Goal: Information Seeking & Learning: Learn about a topic

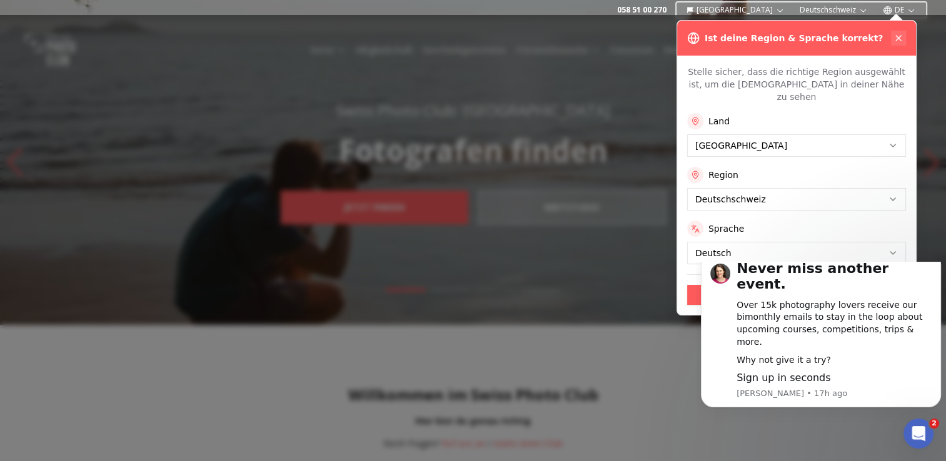
click at [897, 32] on button at bounding box center [898, 38] width 15 height 15
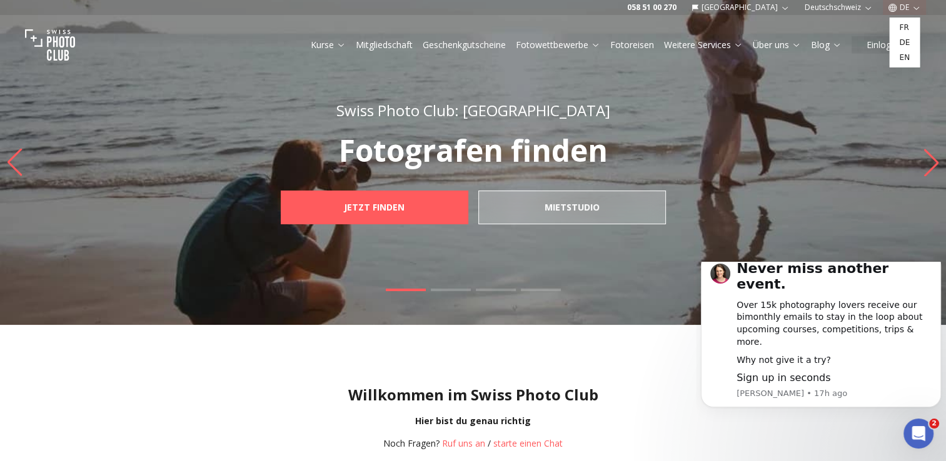
click at [913, 6] on icon "button" at bounding box center [916, 7] width 9 height 9
click at [908, 61] on link "en" at bounding box center [905, 57] width 26 height 15
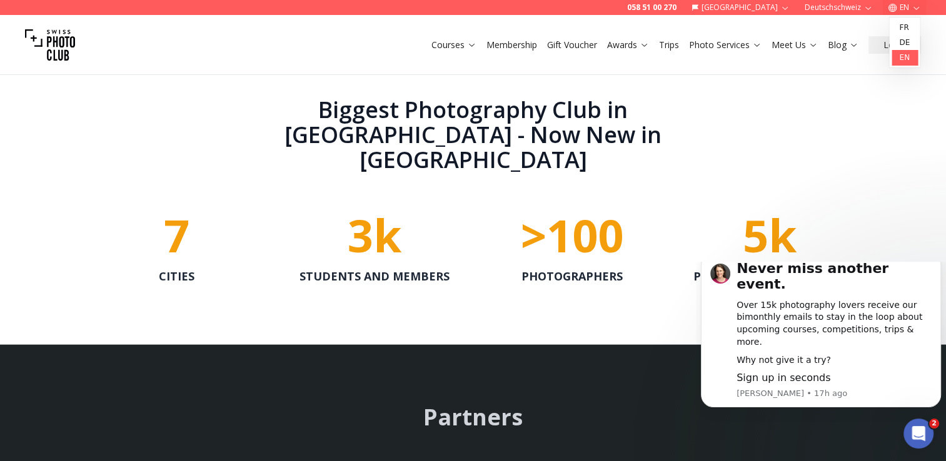
scroll to position [2611, 0]
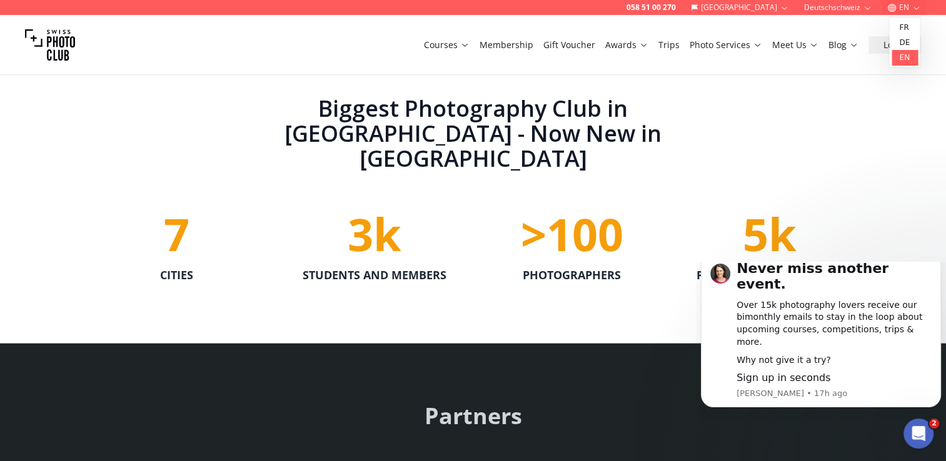
click at [178, 216] on span "7" at bounding box center [177, 233] width 26 height 61
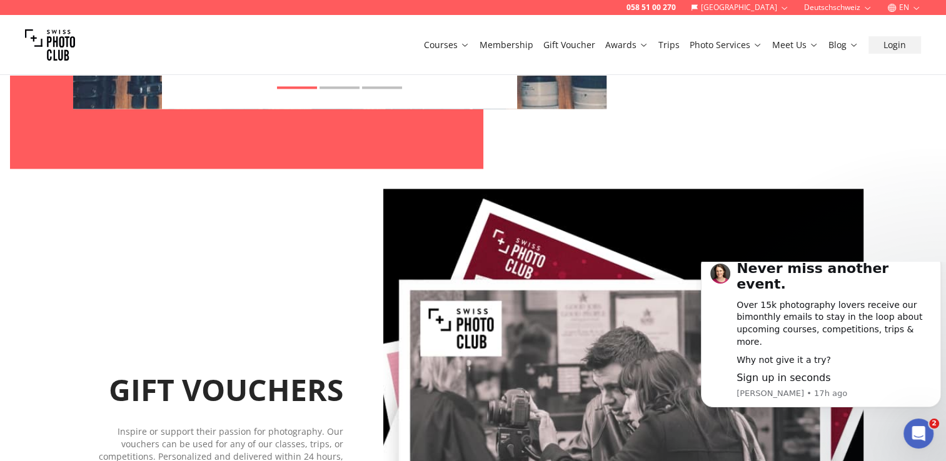
scroll to position [1959, 0]
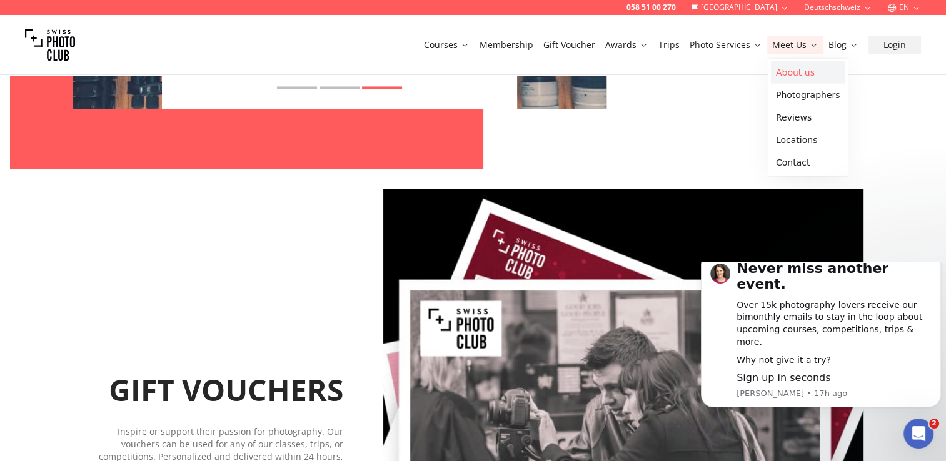
click at [795, 72] on link "About us" at bounding box center [808, 72] width 74 height 23
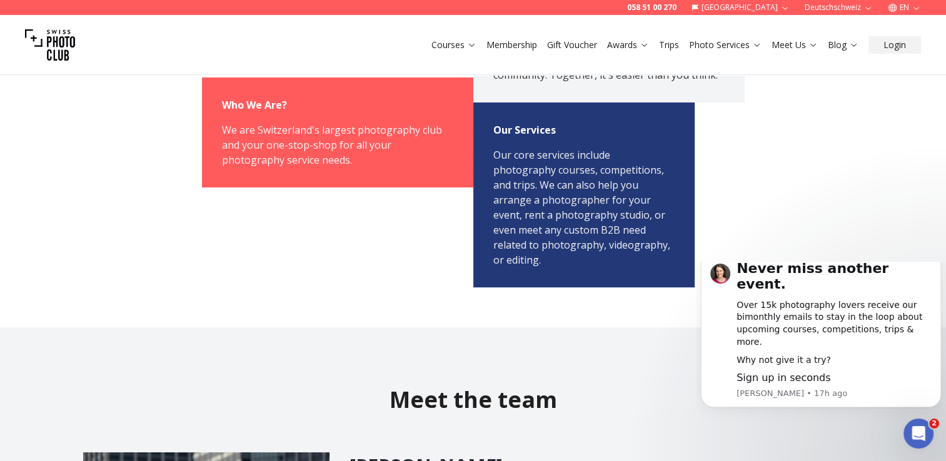
scroll to position [229, 0]
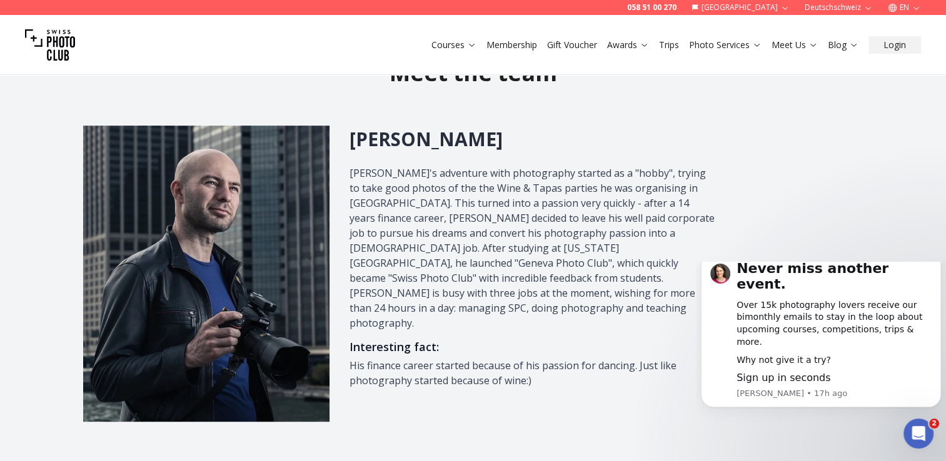
click at [123, 271] on img at bounding box center [206, 274] width 247 height 296
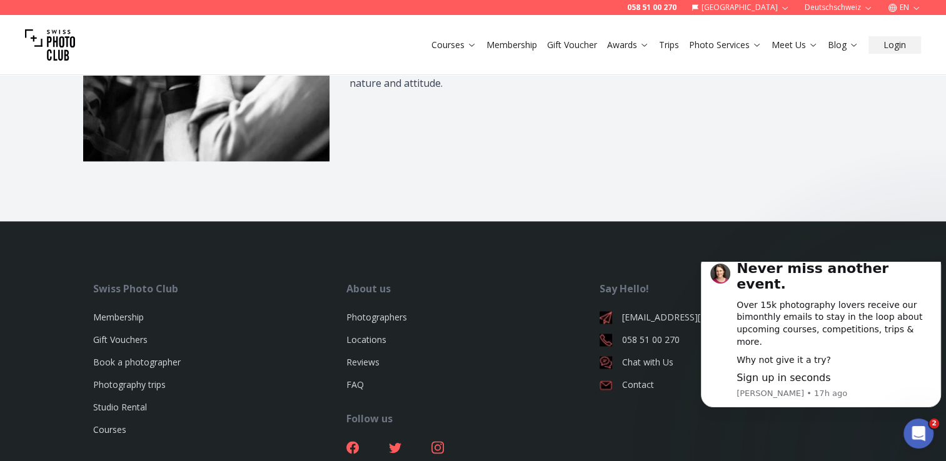
scroll to position [1903, 0]
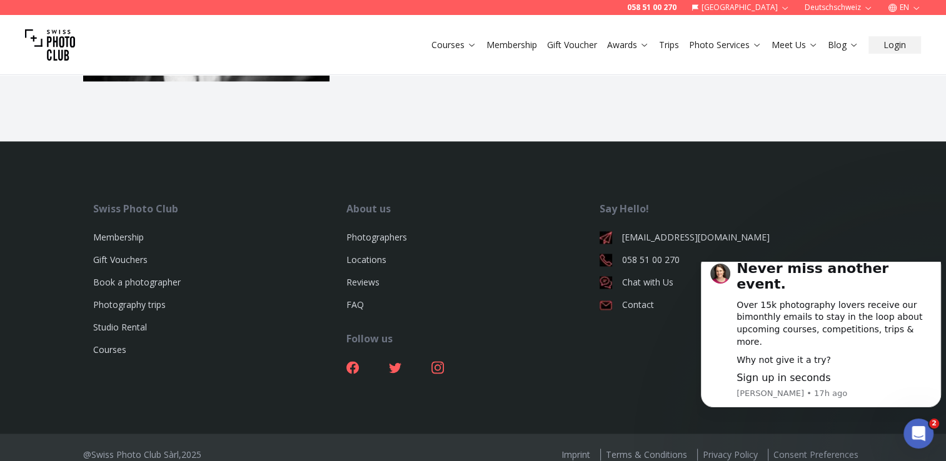
click at [660, 371] on div "Swiss Photo Club Membership Gift Vouchers Book a photographer Photography trips…" at bounding box center [473, 317] width 800 height 233
click at [108, 344] on link "Courses" at bounding box center [109, 350] width 33 height 12
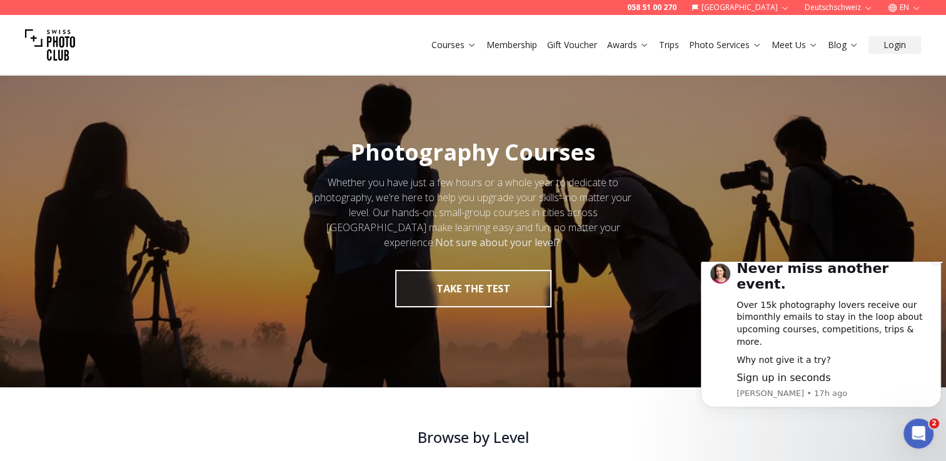
click at [929, 291] on h1 "Never miss another event." at bounding box center [834, 280] width 195 height 39
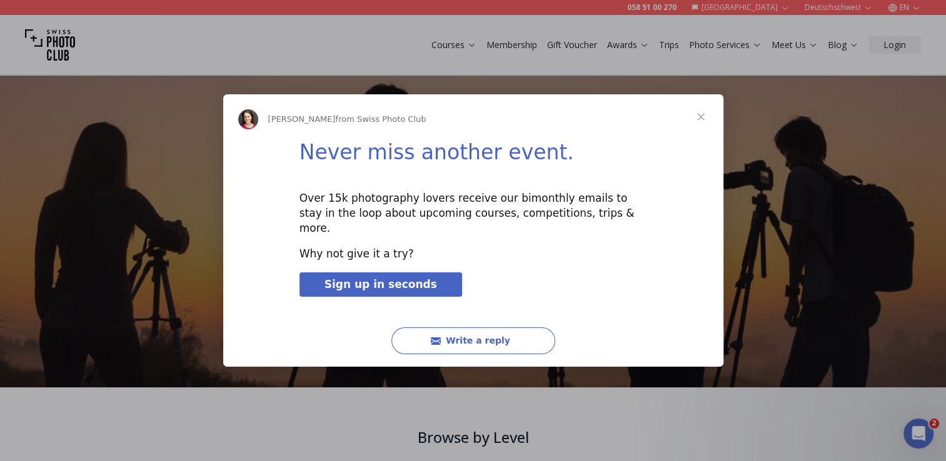
click at [706, 131] on span "Close" at bounding box center [700, 116] width 45 height 45
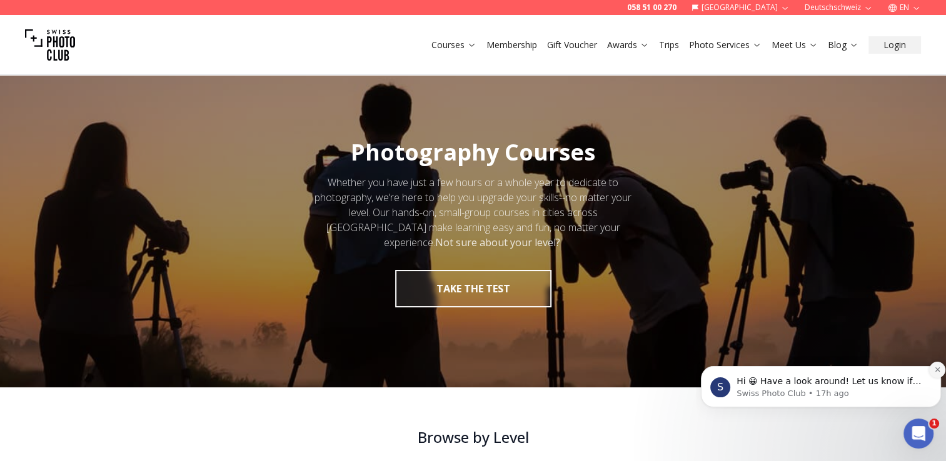
click at [936, 371] on icon "Dismiss notification" at bounding box center [937, 369] width 7 height 7
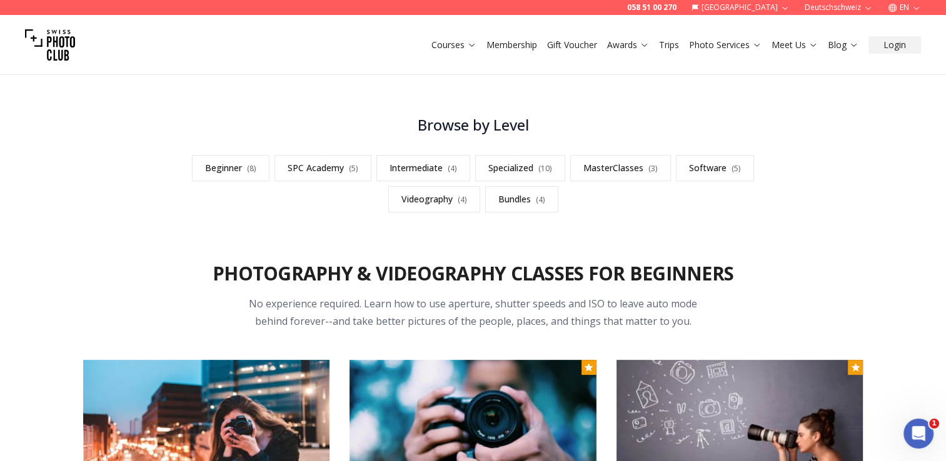
scroll to position [313, 0]
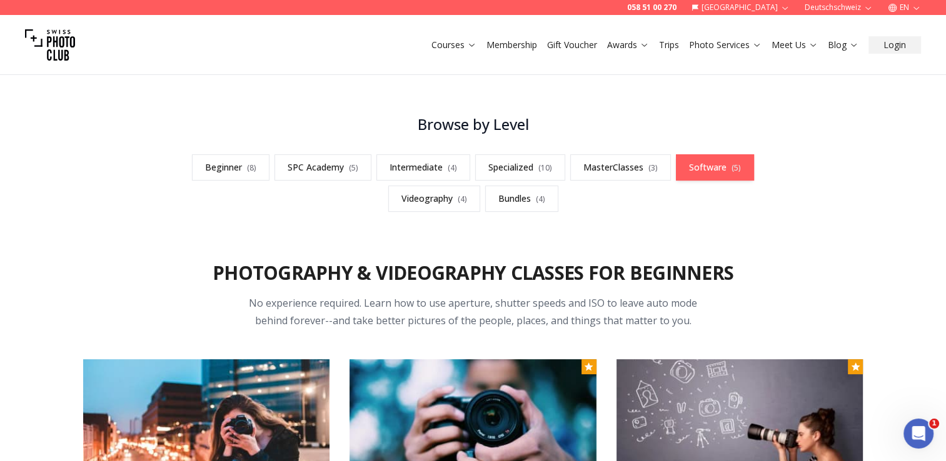
click at [712, 171] on link "Software ( 5 )" at bounding box center [715, 167] width 78 height 26
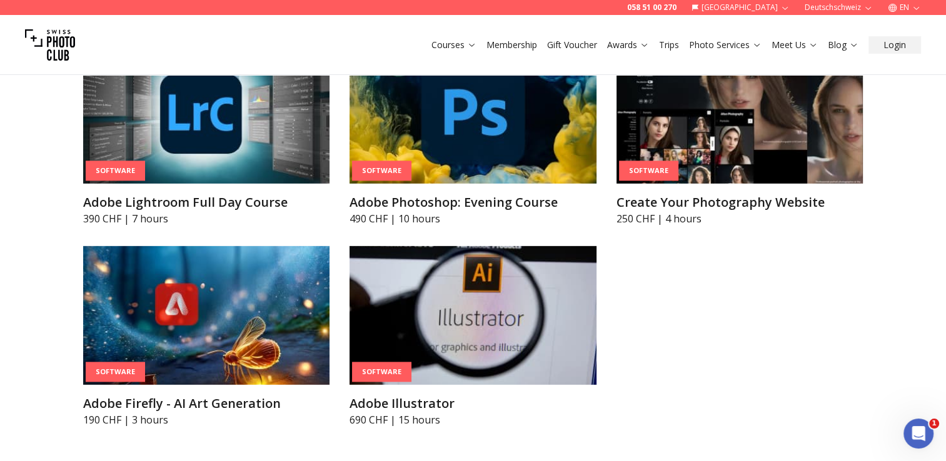
scroll to position [3829, 0]
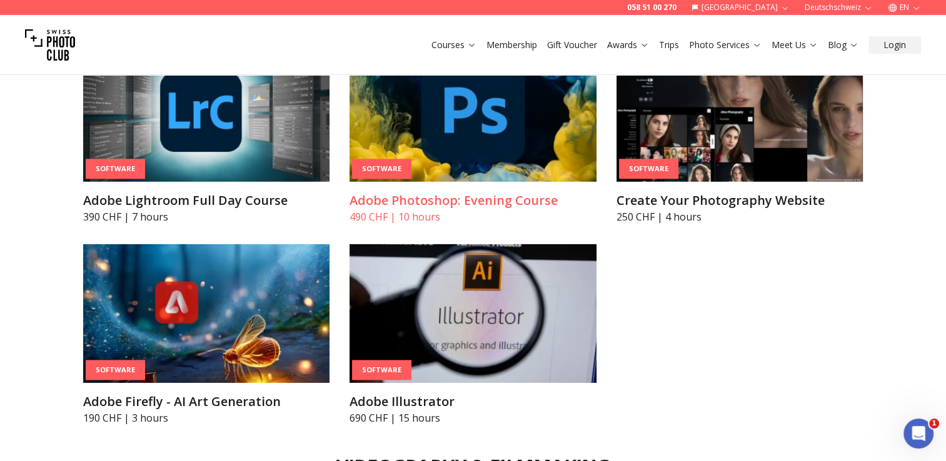
click at [430, 214] on p "490 CHF | 10 hours" at bounding box center [473, 216] width 247 height 15
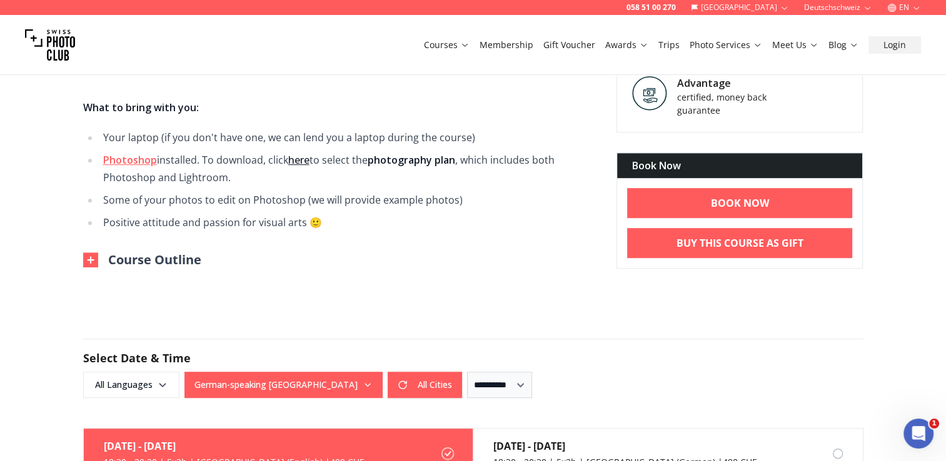
scroll to position [670, 0]
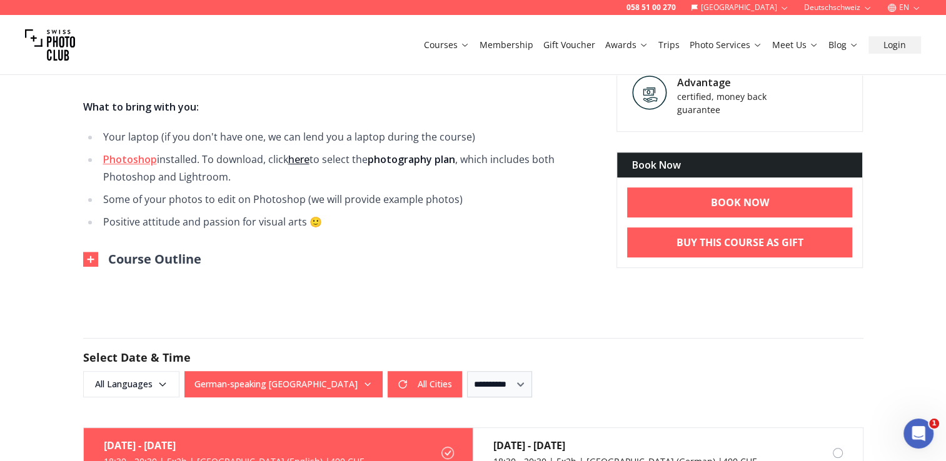
click at [83, 267] on button "Course Outline" at bounding box center [142, 260] width 118 height 18
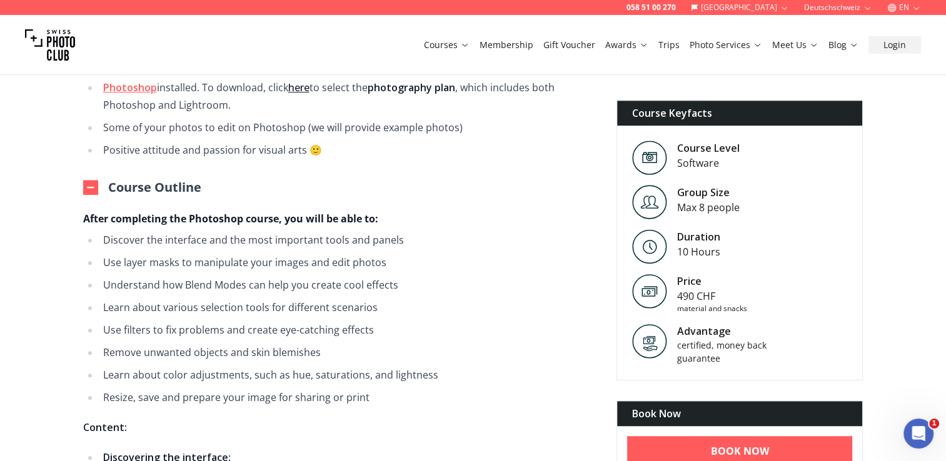
scroll to position [742, 0]
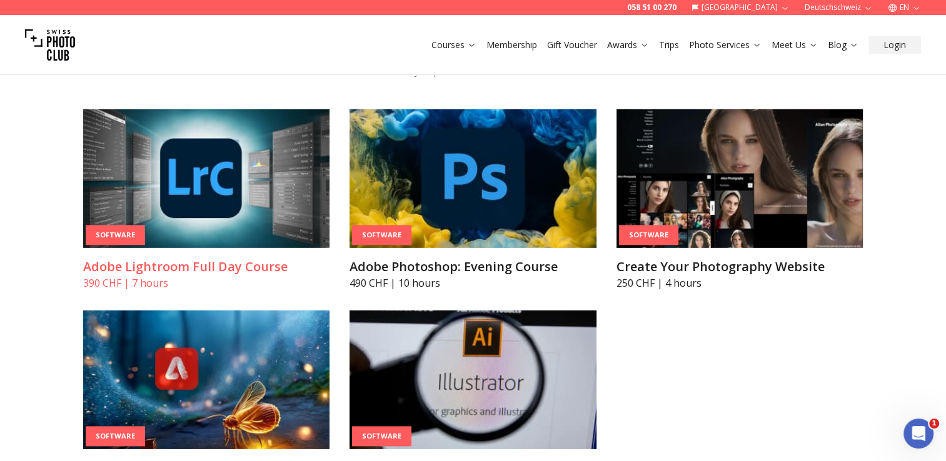
scroll to position [3762, 0]
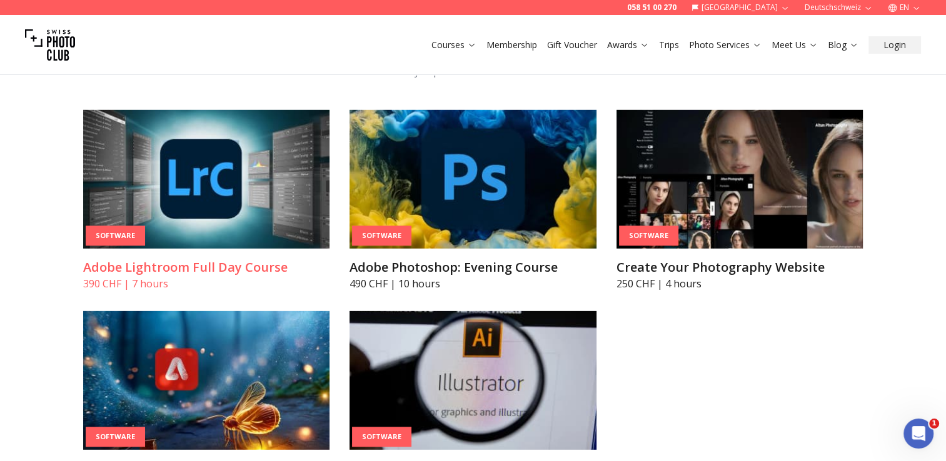
click at [194, 201] on img at bounding box center [206, 179] width 247 height 139
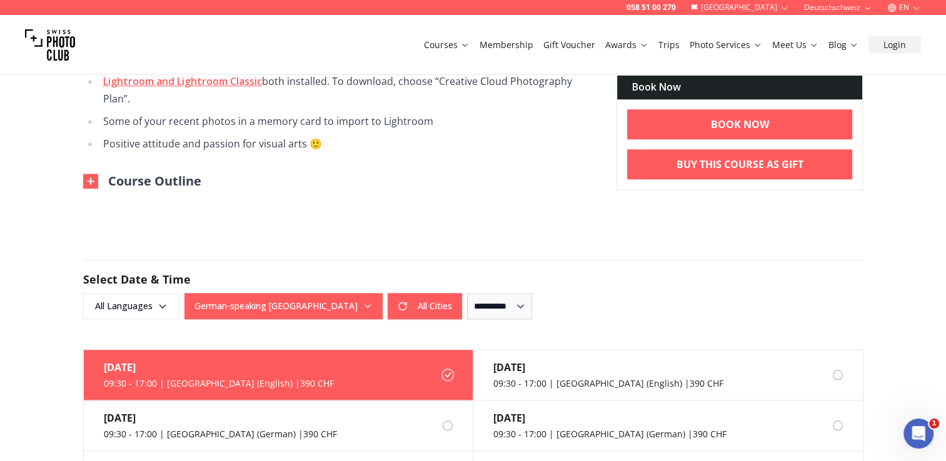
scroll to position [1045, 0]
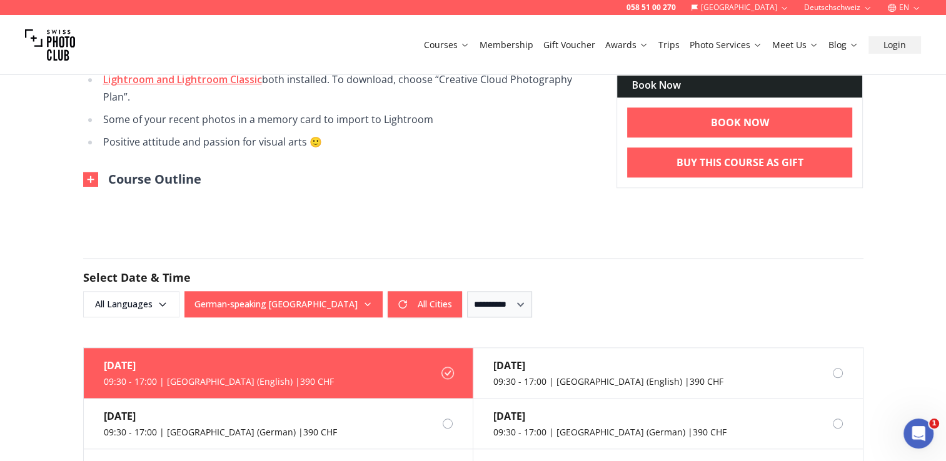
click at [84, 183] on img at bounding box center [90, 179] width 15 height 15
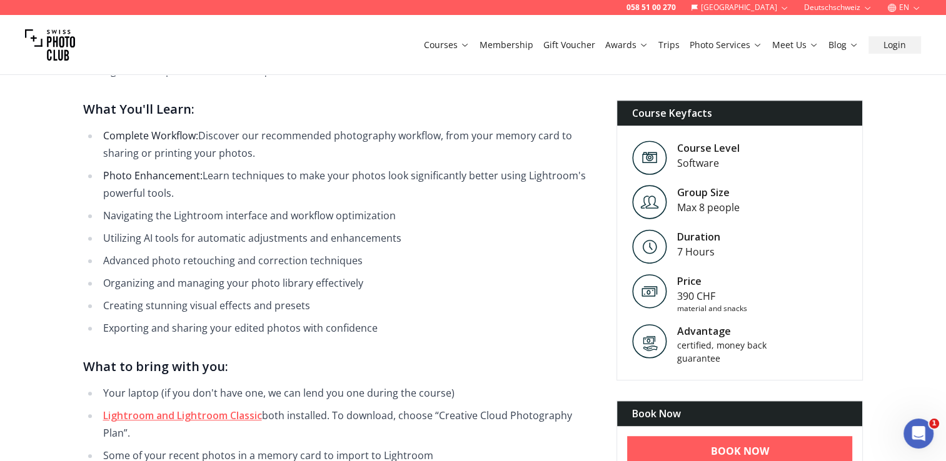
scroll to position [708, 0]
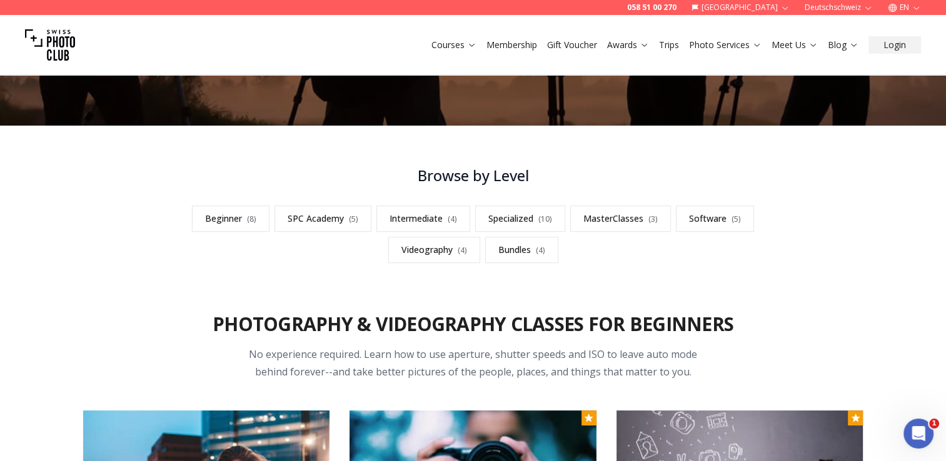
scroll to position [313, 0]
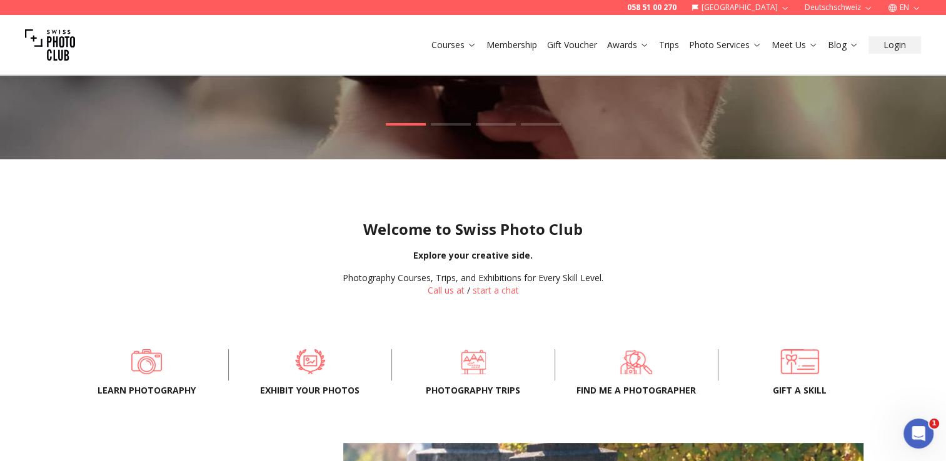
scroll to position [167, 0]
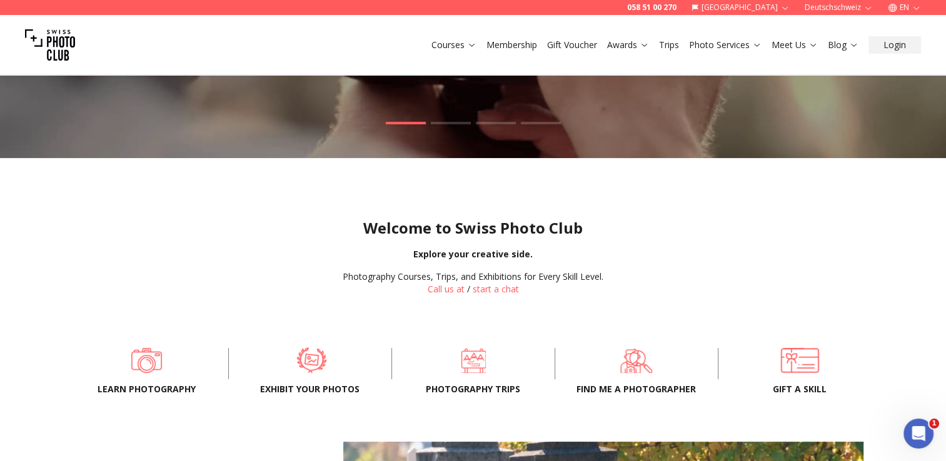
click at [305, 359] on span at bounding box center [311, 361] width 124 height 38
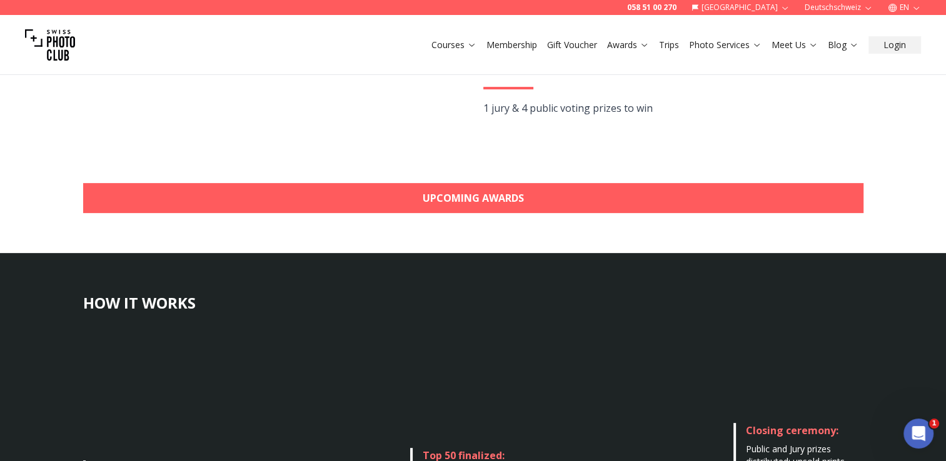
scroll to position [389, 0]
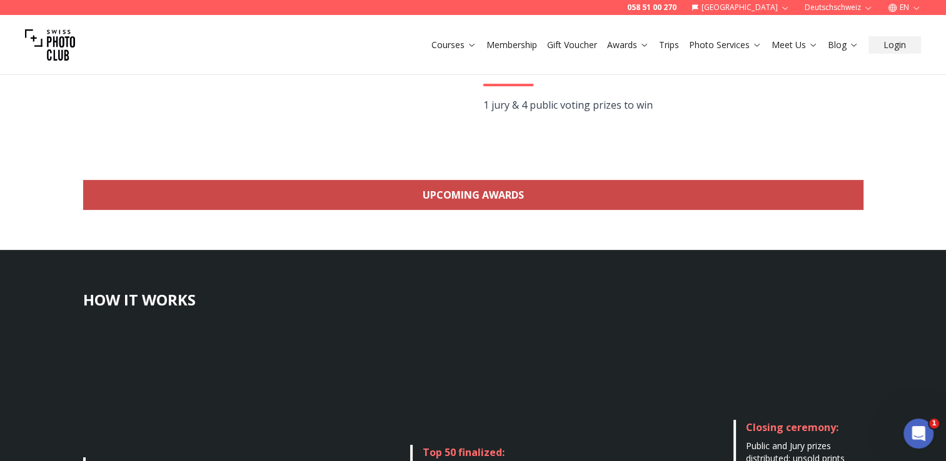
click at [474, 196] on link "Upcoming Awards" at bounding box center [473, 195] width 780 height 30
